Goal: Information Seeking & Learning: Compare options

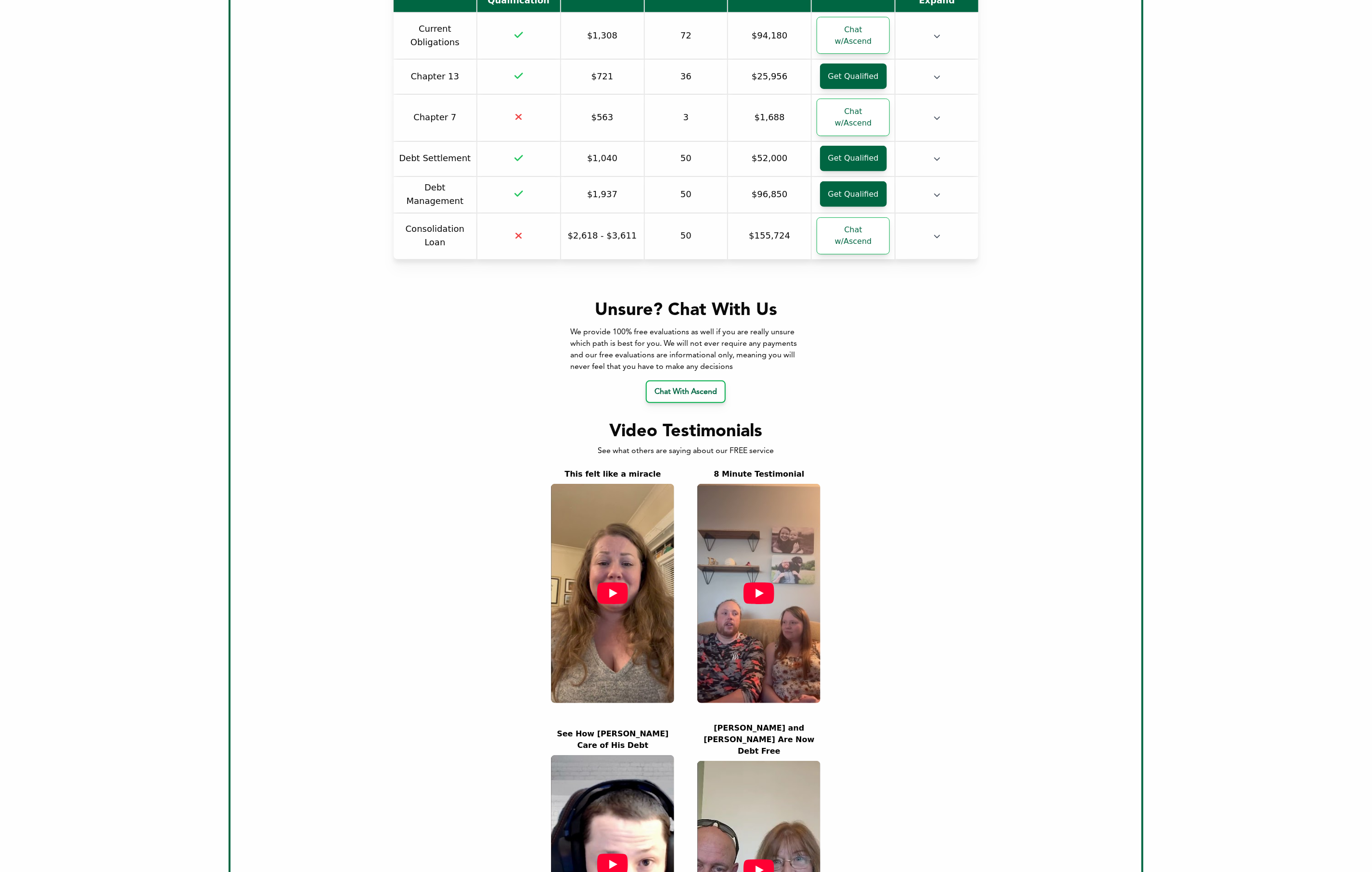
scroll to position [307, 0]
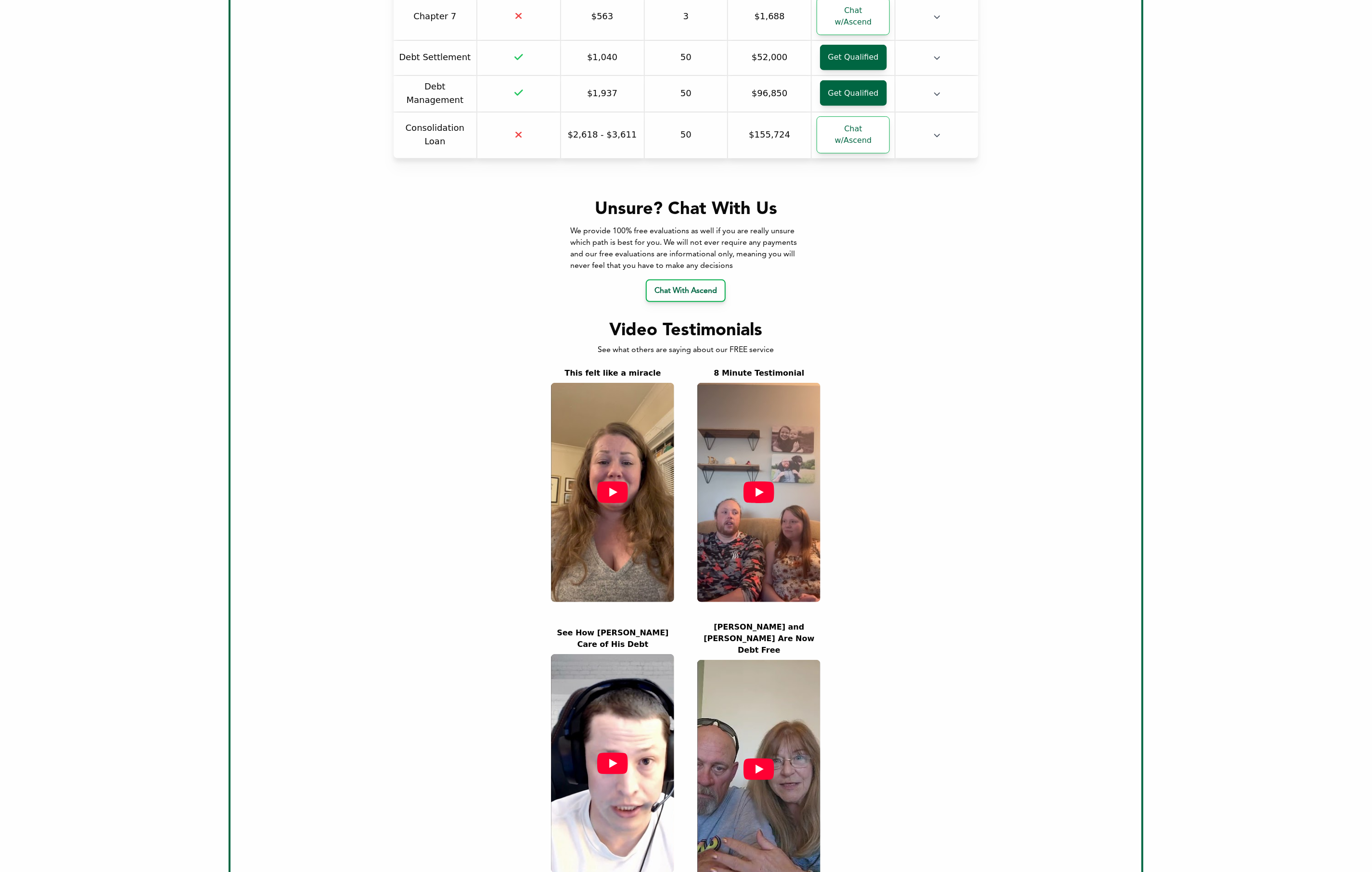
click at [617, 481] on icon "button" at bounding box center [612, 492] width 31 height 22
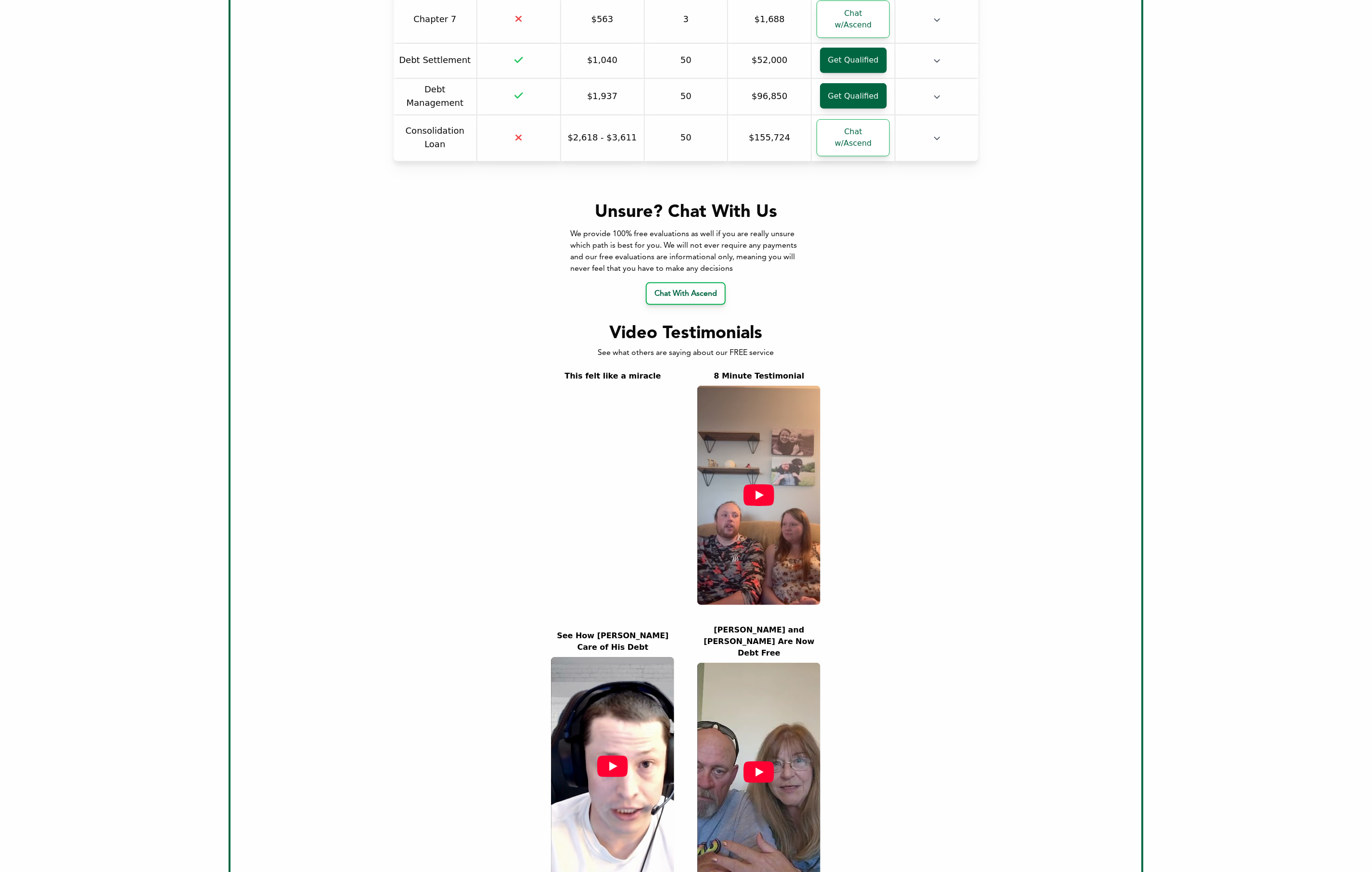
scroll to position [19, 0]
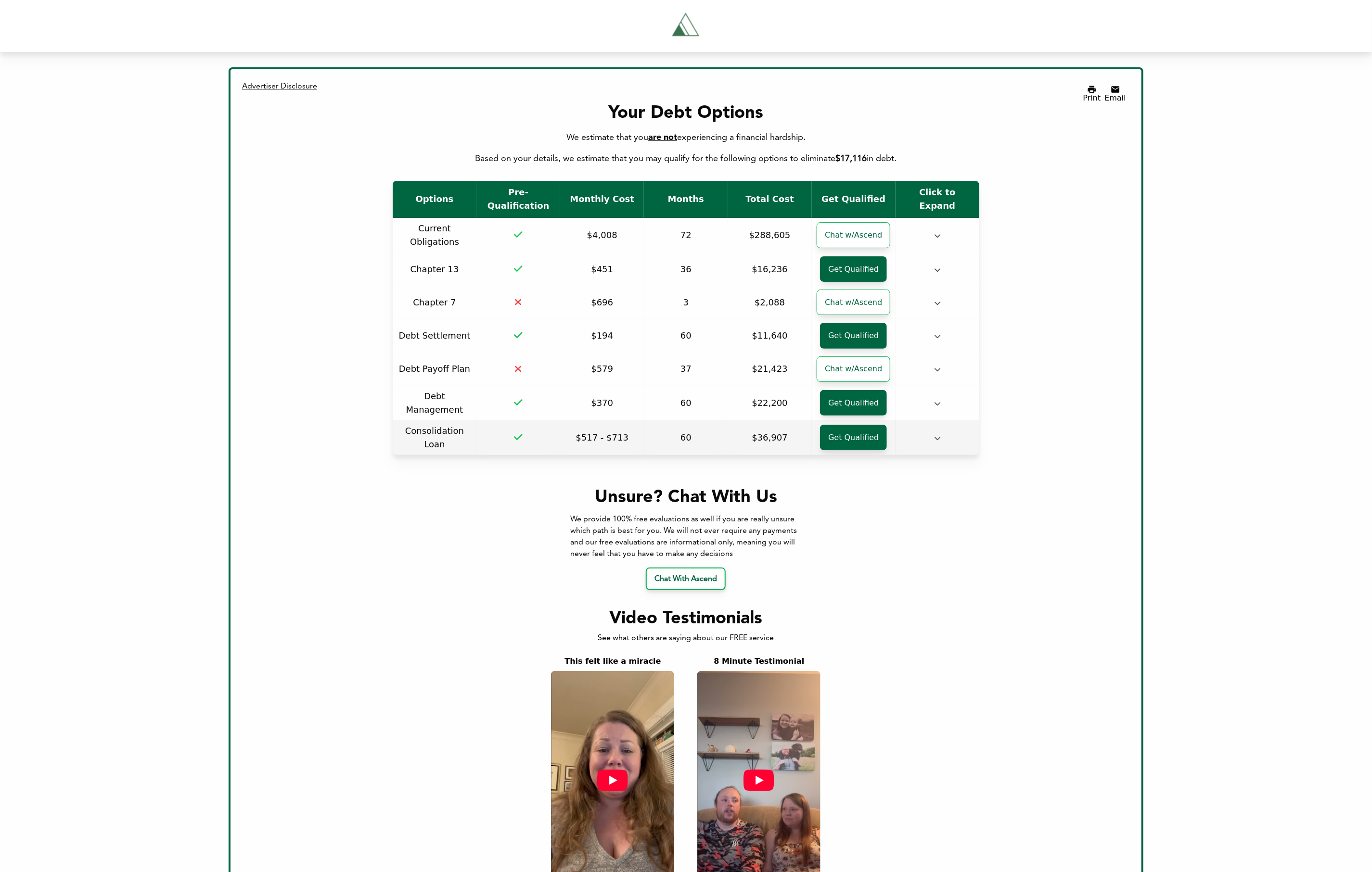
drag, startPoint x: 513, startPoint y: 426, endPoint x: 544, endPoint y: 421, distance: 31.4
click at [544, 421] on td at bounding box center [518, 438] width 84 height 35
drag, startPoint x: 532, startPoint y: 423, endPoint x: 501, endPoint y: 422, distance: 31.0
click at [501, 422] on td at bounding box center [518, 438] width 84 height 35
drag, startPoint x: 511, startPoint y: 420, endPoint x: 524, endPoint y: 423, distance: 13.3
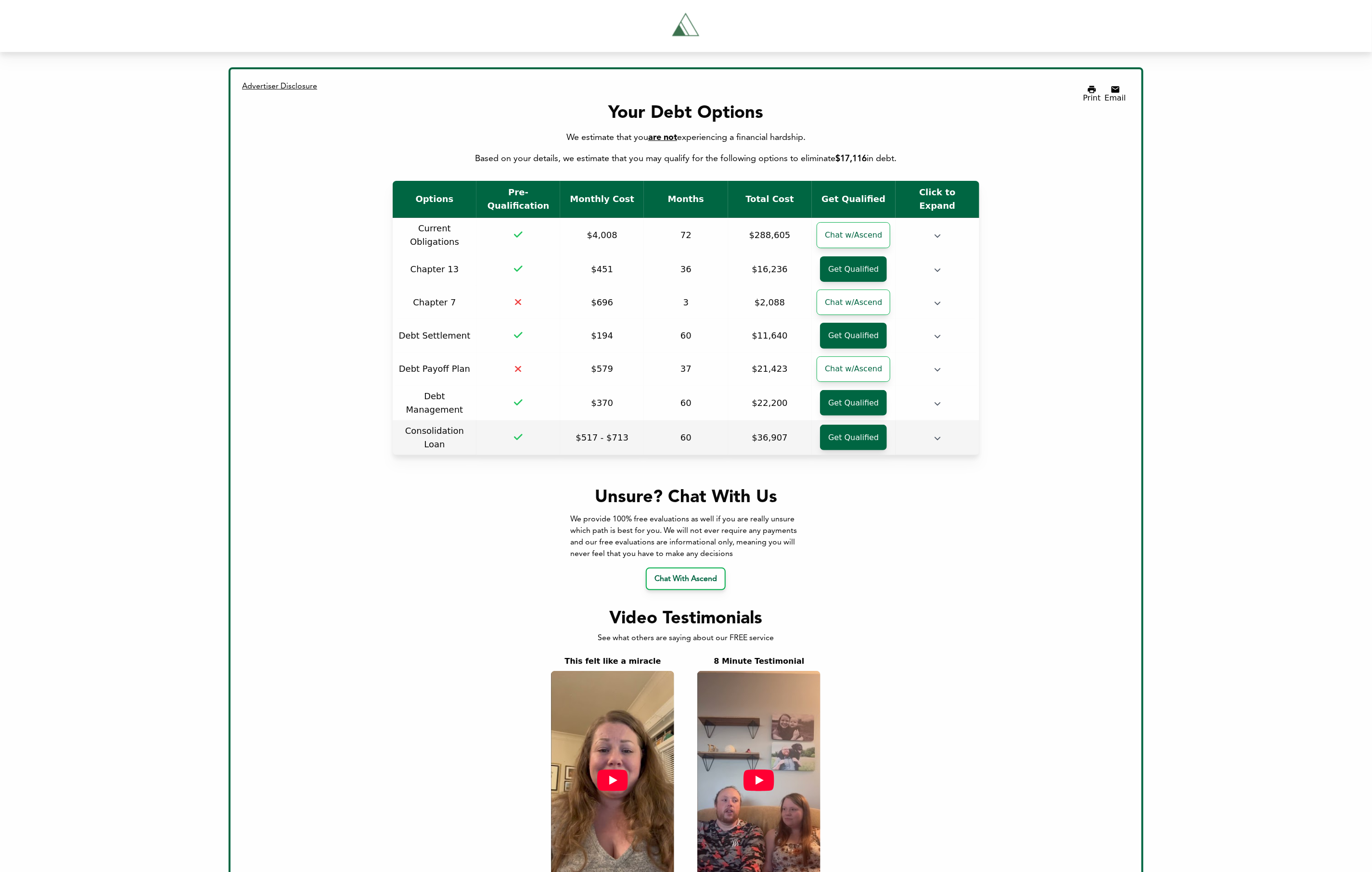
click at [524, 423] on td at bounding box center [518, 438] width 84 height 35
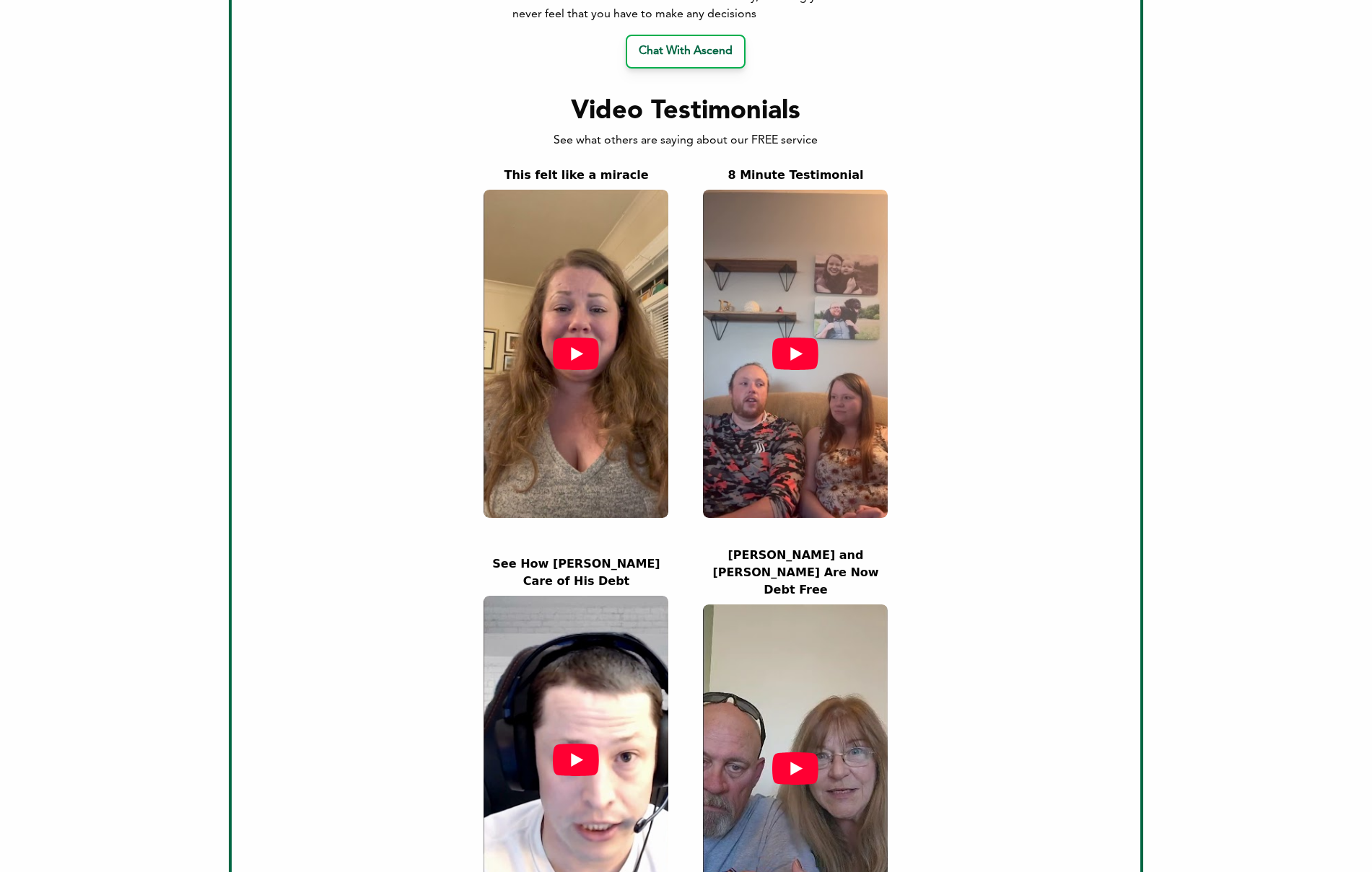
scroll to position [691, 0]
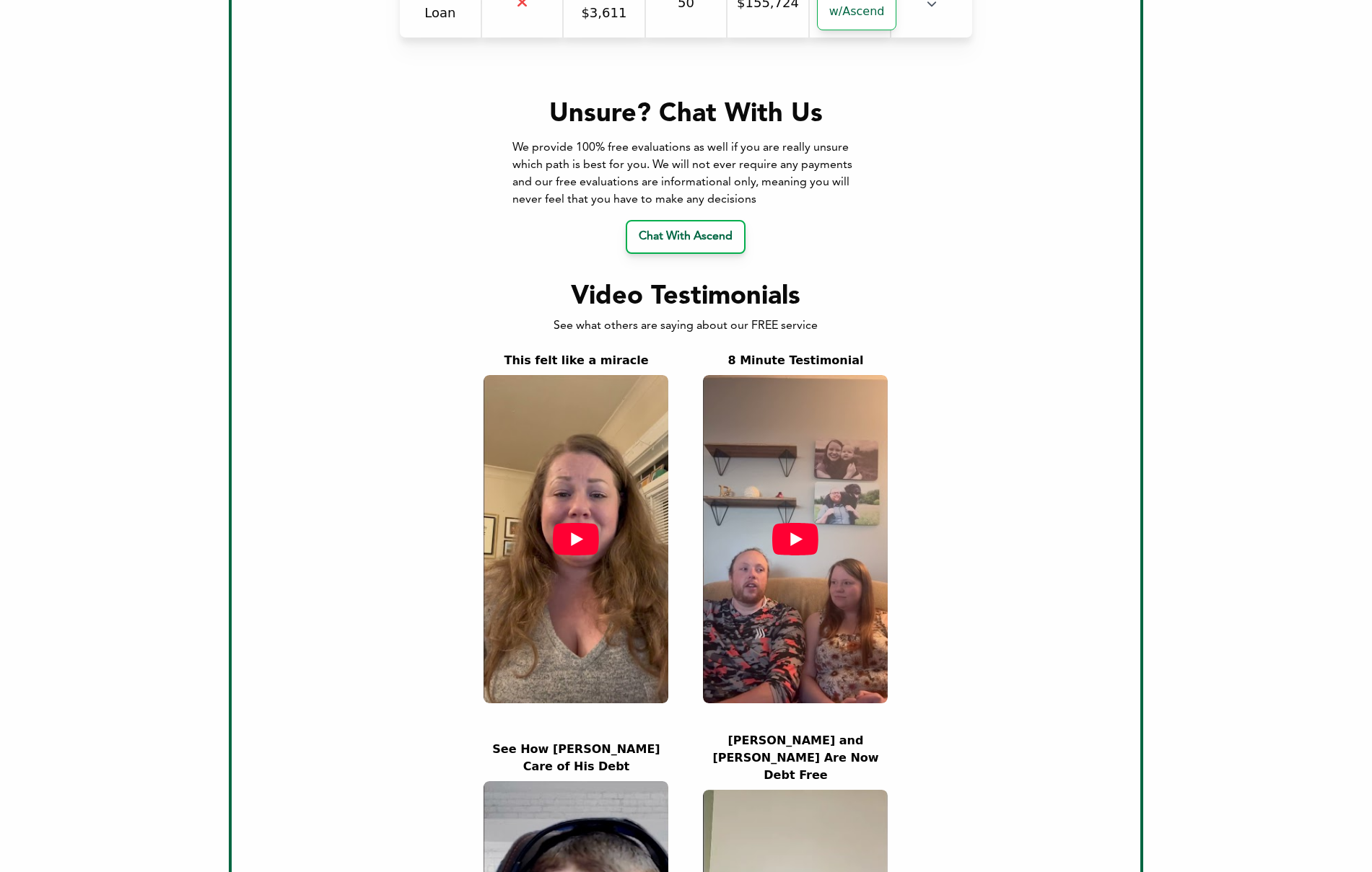
click at [807, 327] on div "See what others are saying about our FREE service" at bounding box center [686, 327] width 862 height 18
click at [816, 326] on div "See what others are saying about our FREE service" at bounding box center [686, 327] width 862 height 18
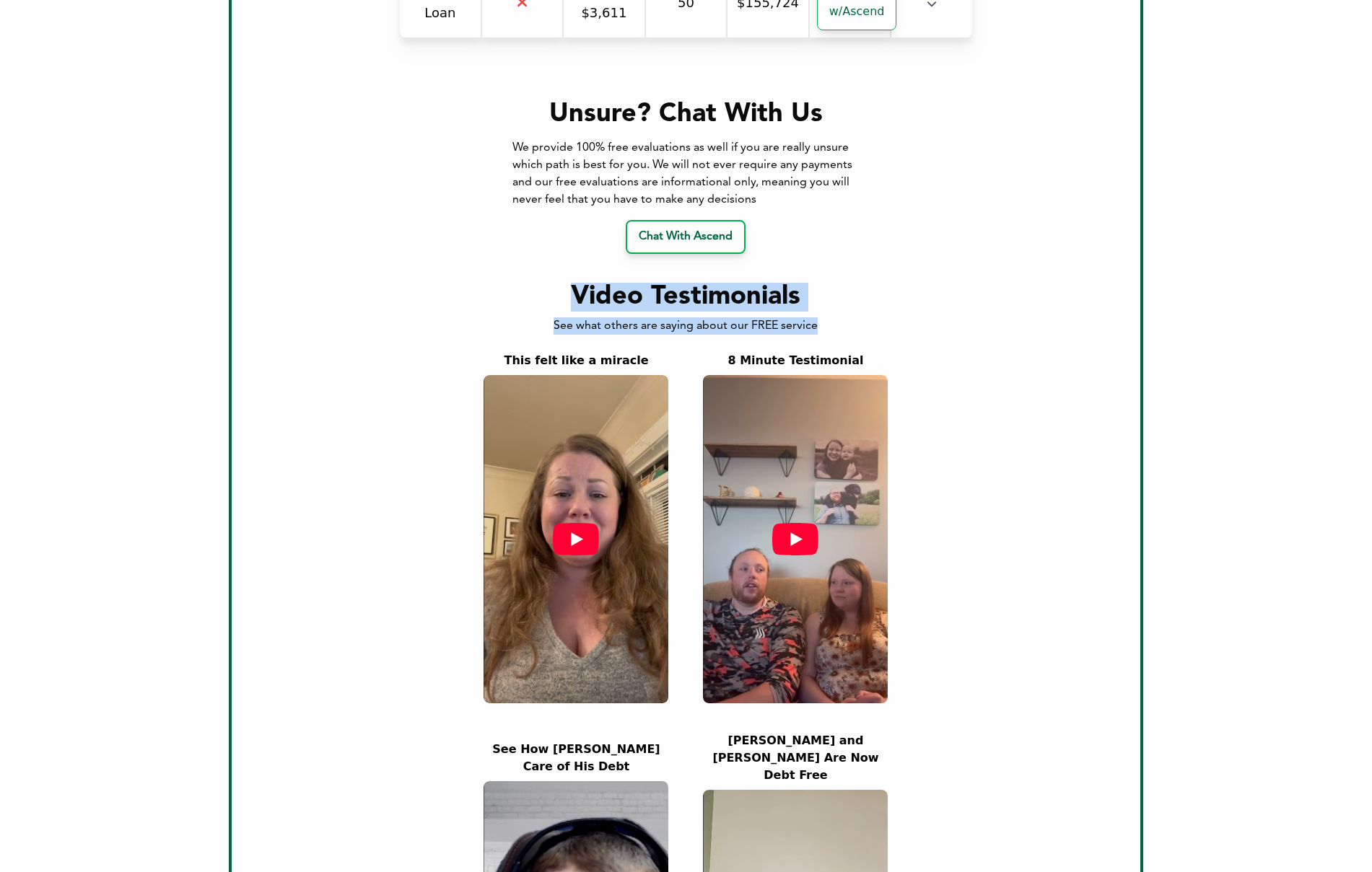
drag, startPoint x: 818, startPoint y: 327, endPoint x: 573, endPoint y: 295, distance: 247.1
click at [573, 295] on div "Video Testimonials See what others are saying about our FREE service This felt …" at bounding box center [686, 700] width 862 height 835
copy div "Video Testimonials See what others are saying about our FREE service"
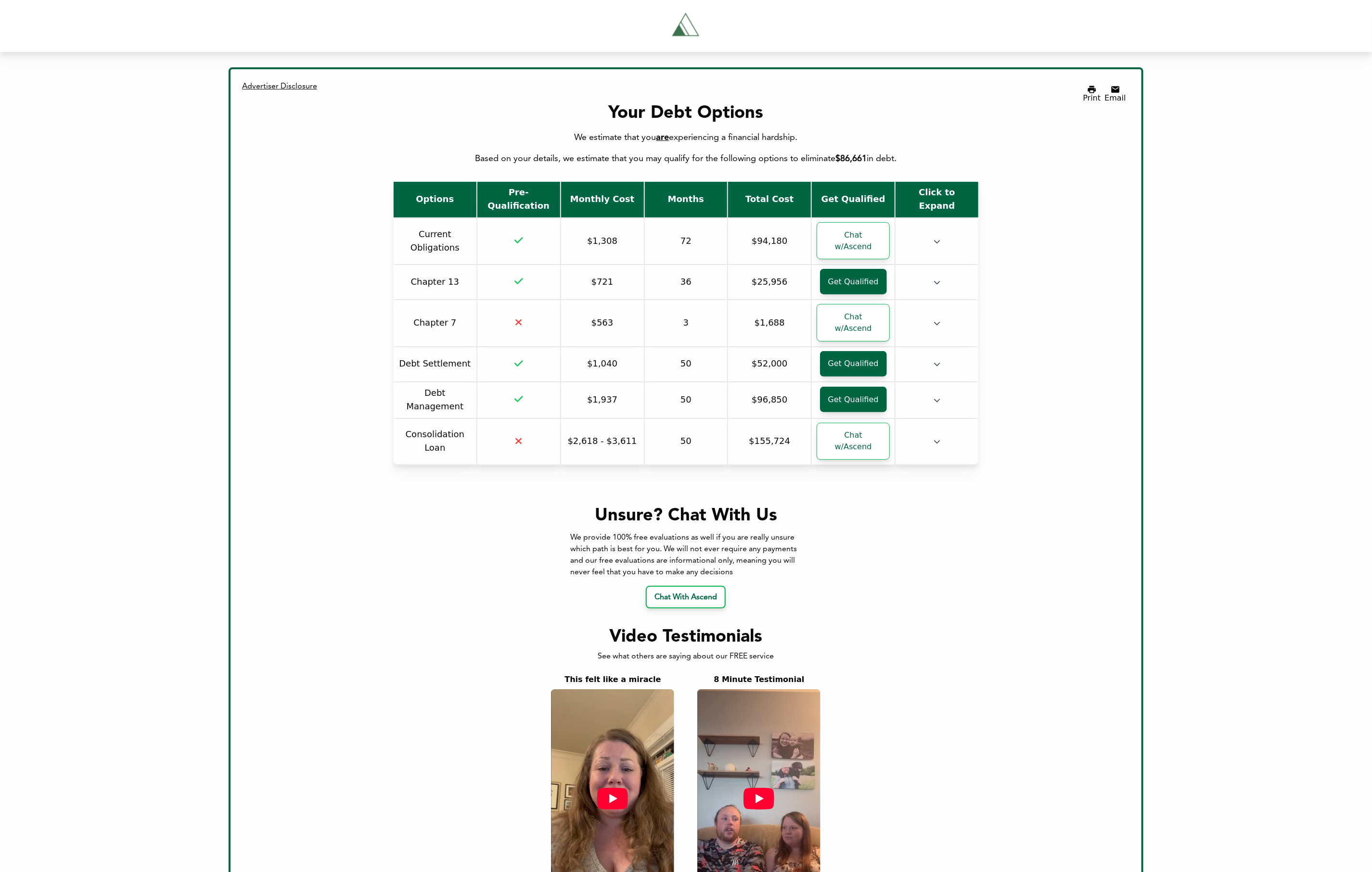
drag, startPoint x: 506, startPoint y: 396, endPoint x: 521, endPoint y: 398, distance: 15.1
click at [522, 419] on td at bounding box center [518, 442] width 83 height 46
drag, startPoint x: 513, startPoint y: 400, endPoint x: 501, endPoint y: 402, distance: 12.2
click at [501, 419] on td at bounding box center [518, 442] width 83 height 46
drag, startPoint x: 520, startPoint y: 401, endPoint x: 430, endPoint y: 245, distance: 180.1
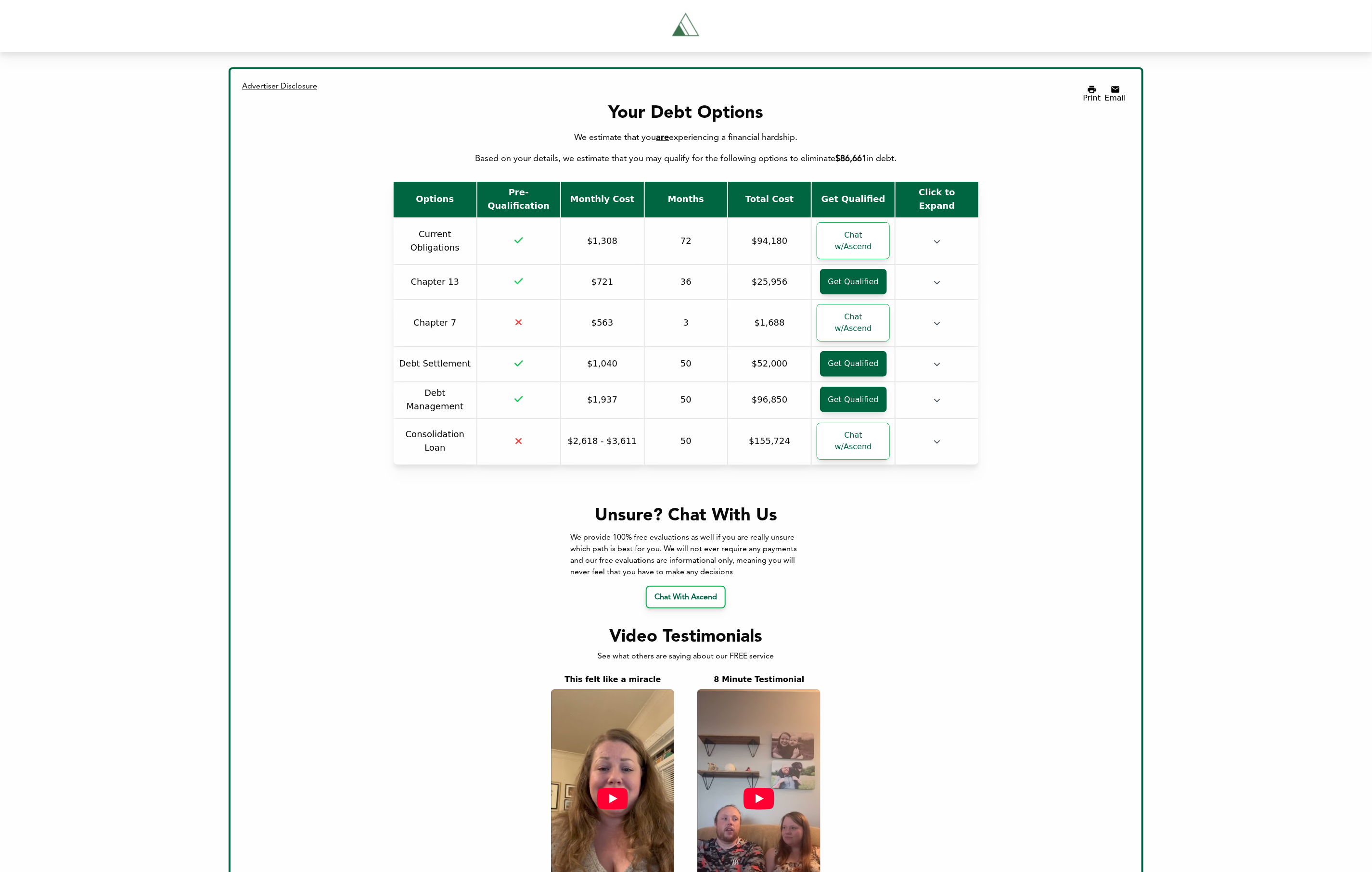
click at [522, 419] on td at bounding box center [518, 442] width 83 height 46
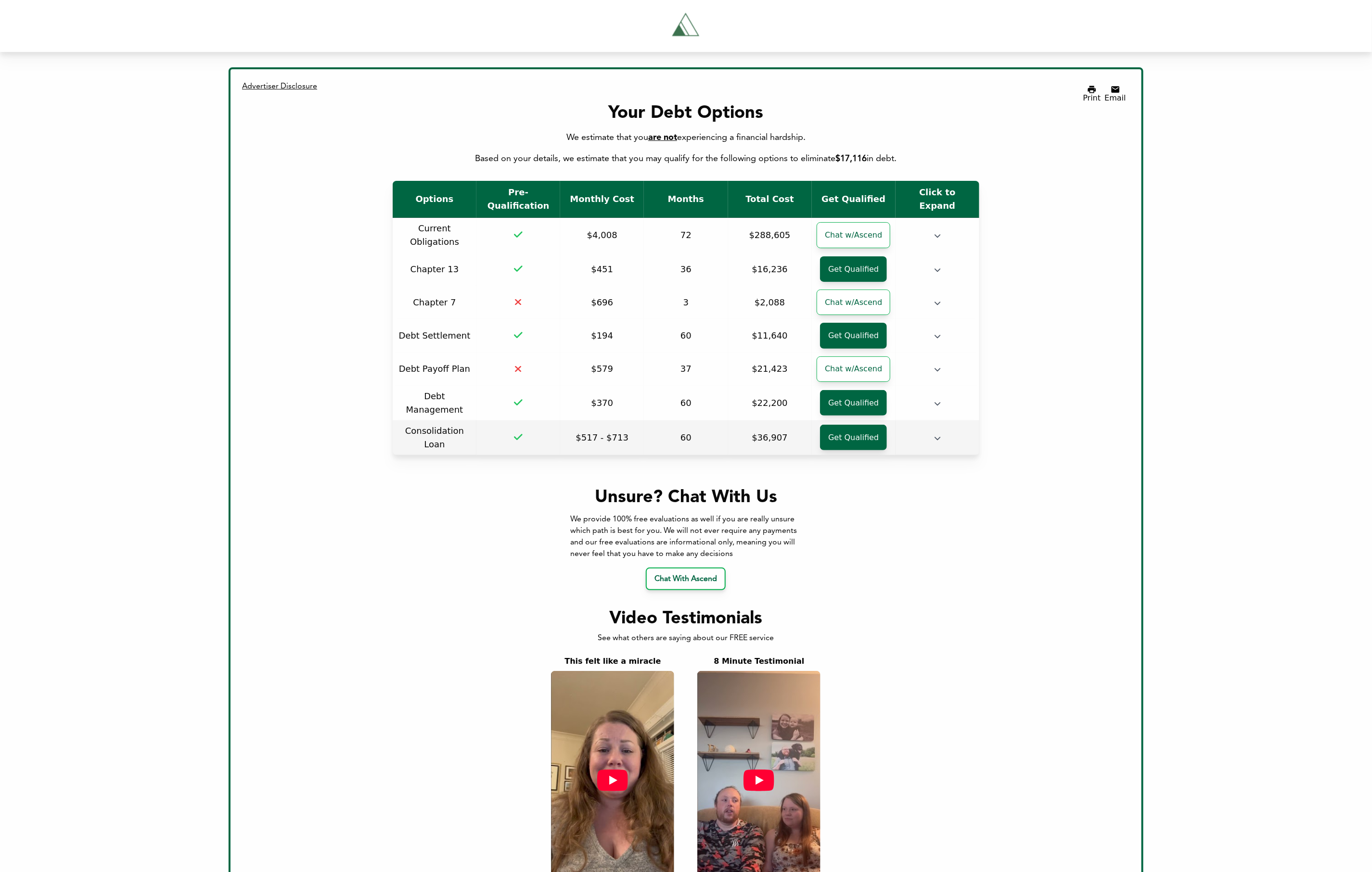
drag, startPoint x: 509, startPoint y: 425, endPoint x: 528, endPoint y: 425, distance: 19.0
click at [527, 425] on td at bounding box center [518, 438] width 84 height 35
drag, startPoint x: 579, startPoint y: 137, endPoint x: 810, endPoint y: 133, distance: 231.0
click at [810, 133] on div "We estimate that you are not experiencing a financial hardship." at bounding box center [686, 137] width 880 height 13
click at [660, 133] on span "are not" at bounding box center [663, 137] width 29 height 9
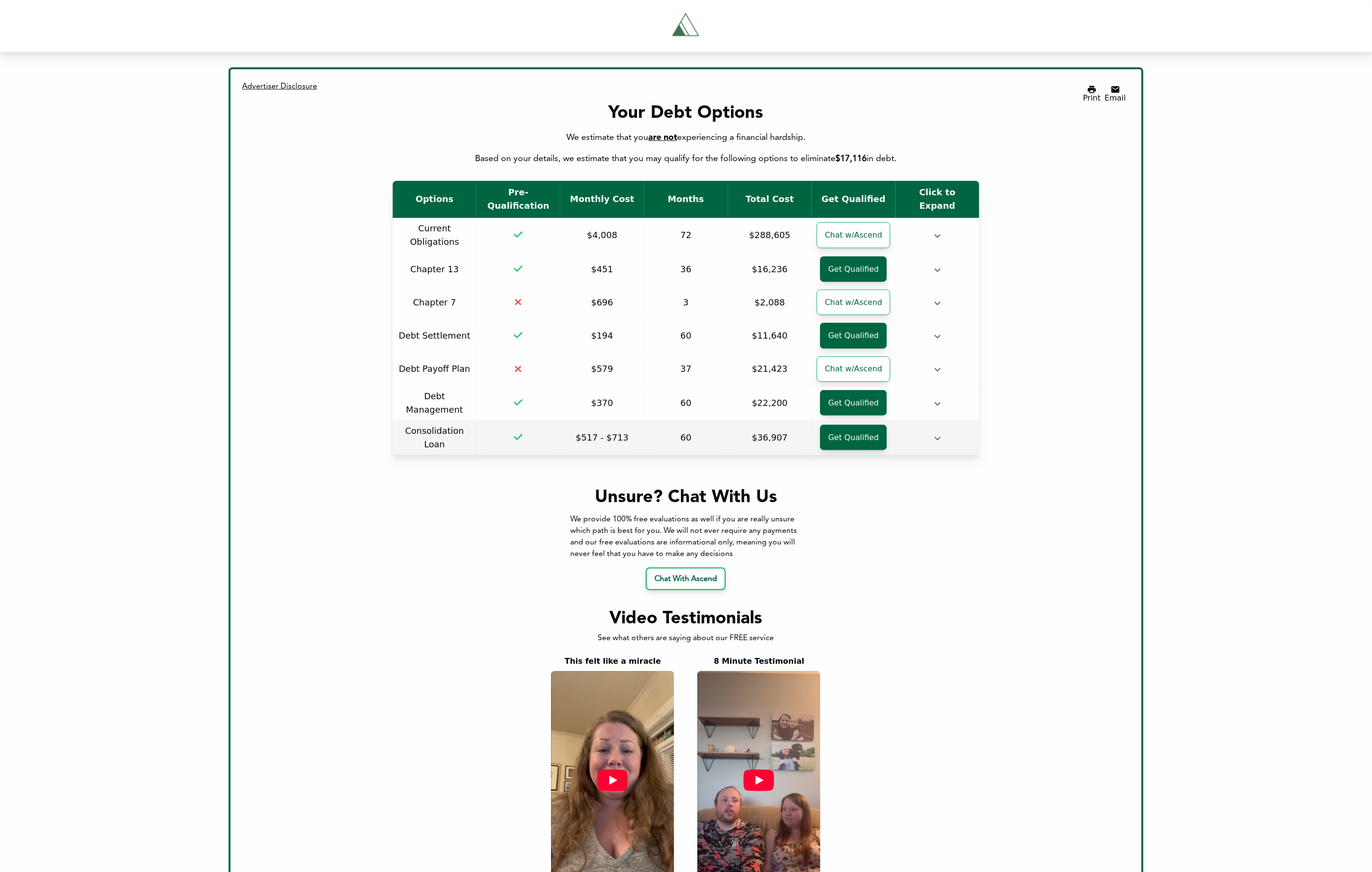
drag, startPoint x: 502, startPoint y: 422, endPoint x: 507, endPoint y: 422, distance: 5.0
click at [507, 422] on td at bounding box center [518, 438] width 84 height 35
click at [520, 430] on td at bounding box center [518, 438] width 84 height 35
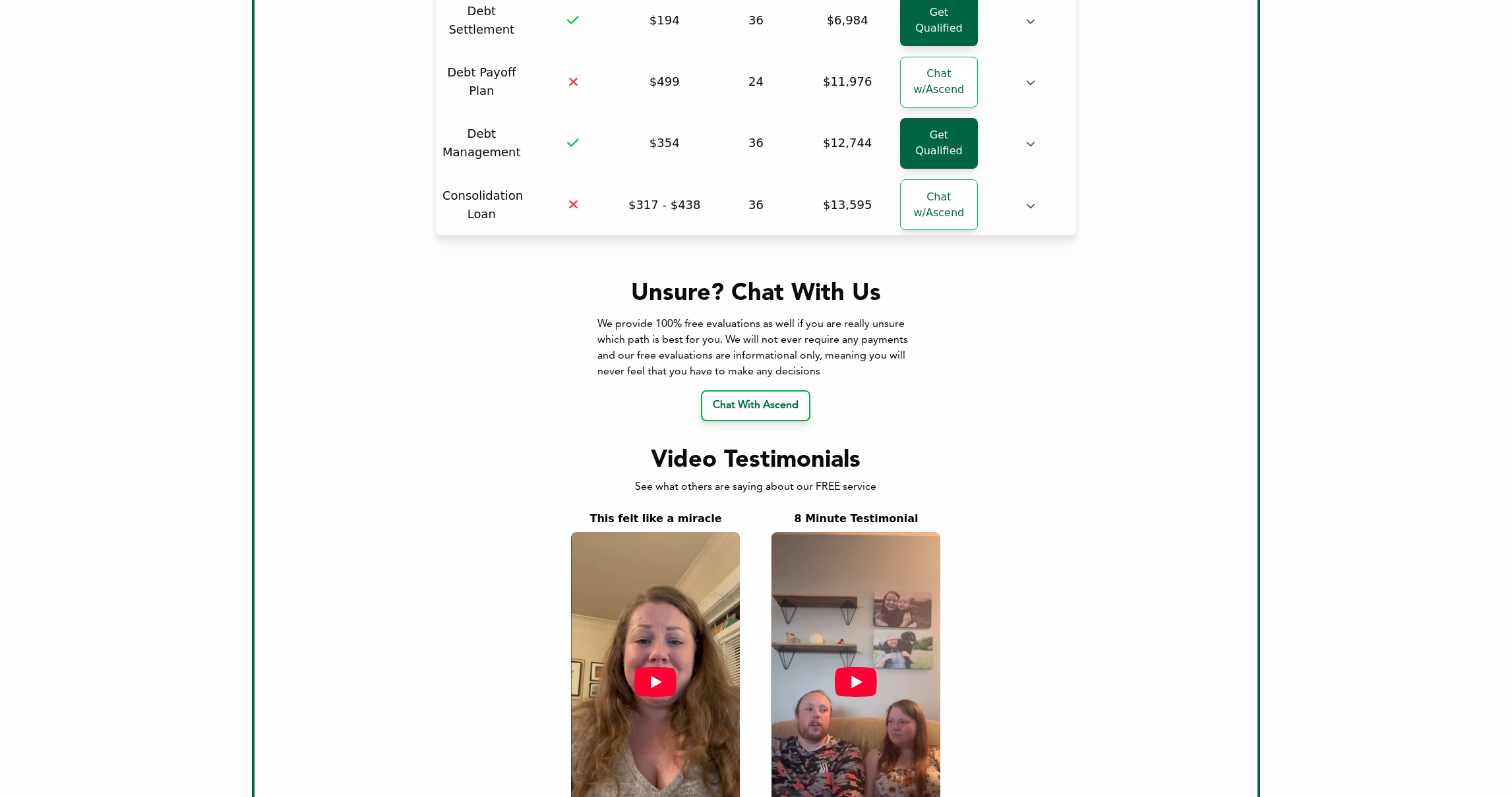
scroll to position [382, 0]
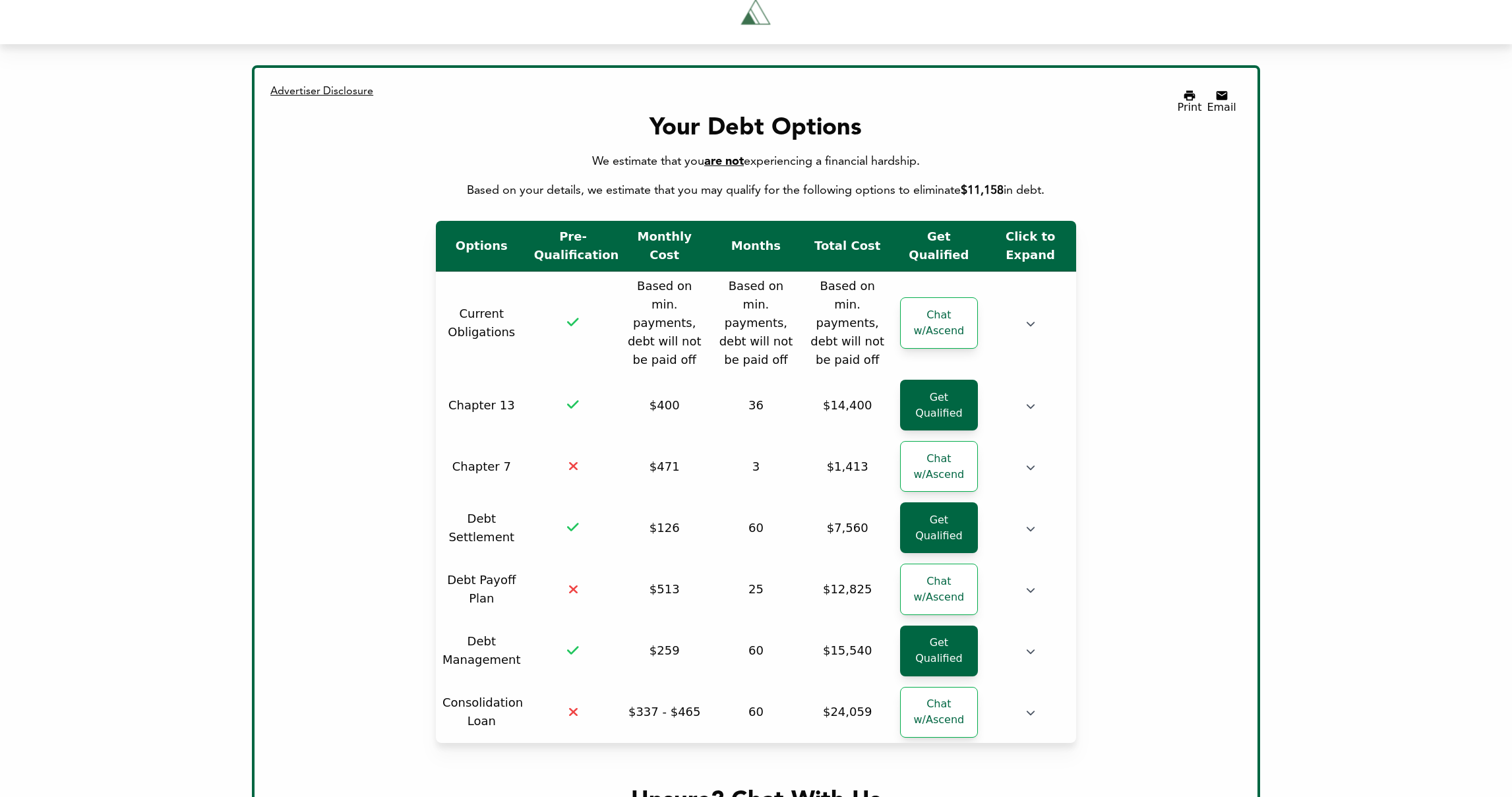
scroll to position [96, 0]
